Goal: Information Seeking & Learning: Learn about a topic

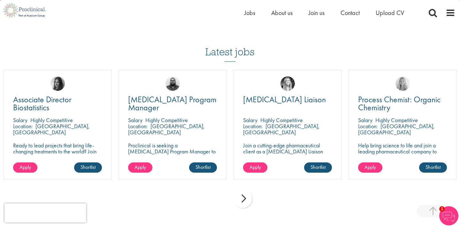
scroll to position [517, 0]
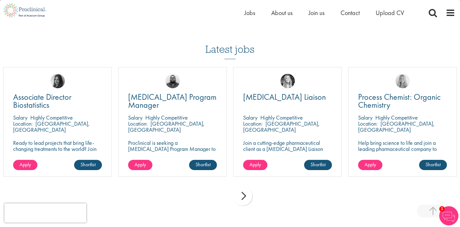
click at [242, 186] on div "next" at bounding box center [242, 195] width 19 height 19
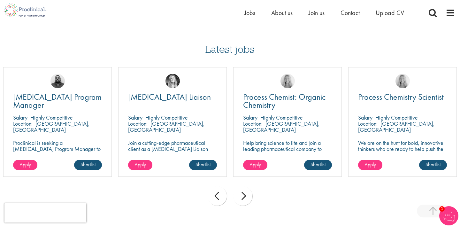
click at [242, 186] on div "next" at bounding box center [242, 195] width 19 height 19
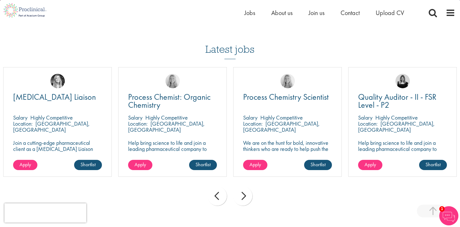
click at [242, 186] on div "next" at bounding box center [242, 195] width 19 height 19
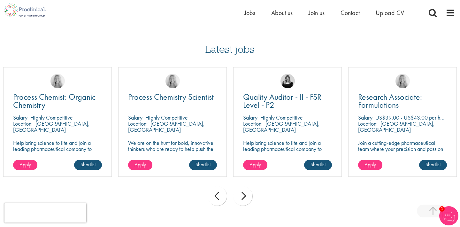
click at [242, 186] on div "next" at bounding box center [242, 195] width 19 height 19
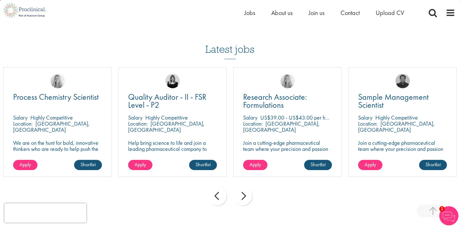
click at [242, 186] on div "next" at bounding box center [242, 195] width 19 height 19
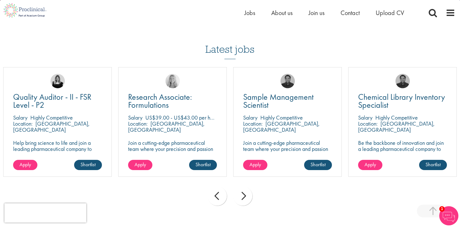
click at [243, 186] on div "next" at bounding box center [242, 195] width 19 height 19
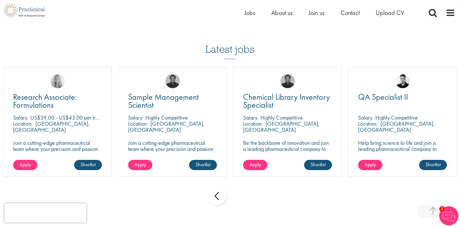
click at [243, 183] on div "prev next" at bounding box center [230, 197] width 460 height 28
click at [214, 186] on div "prev" at bounding box center [217, 195] width 19 height 19
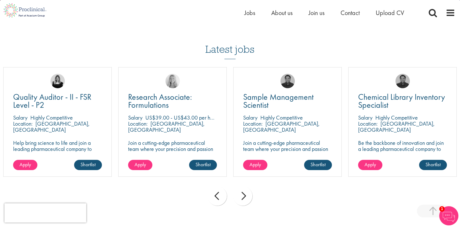
click at [214, 186] on div "prev" at bounding box center [217, 195] width 19 height 19
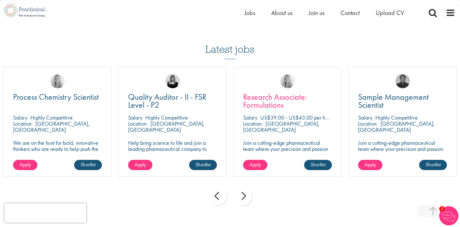
click at [272, 91] on span "Research Associate: Formulations" at bounding box center [275, 100] width 64 height 19
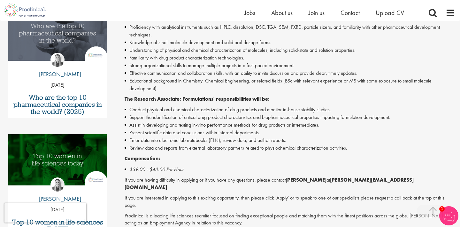
scroll to position [224, 0]
